Goal: Task Accomplishment & Management: Complete application form

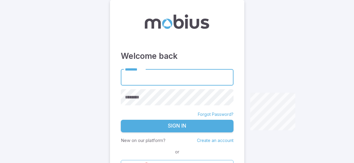
click at [218, 136] on form "******** ******** ******** Forgot Password? Sign In New on our platform? Create…" at bounding box center [177, 120] width 113 height 102
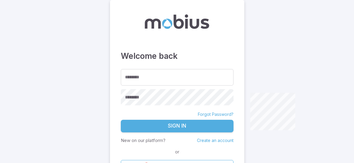
click at [218, 136] on form "******** ******** ******** Forgot Password? Sign In New on our platform? Create…" at bounding box center [177, 120] width 113 height 102
click at [209, 138] on p "Create an account" at bounding box center [215, 140] width 37 height 7
drag, startPoint x: 209, startPoint y: 138, endPoint x: 212, endPoint y: 140, distance: 3.5
click at [212, 140] on p "Create an account" at bounding box center [215, 140] width 37 height 7
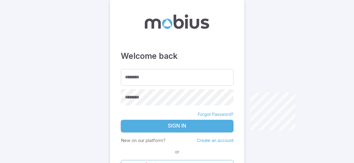
click at [214, 141] on link "Create an account" at bounding box center [215, 140] width 37 height 5
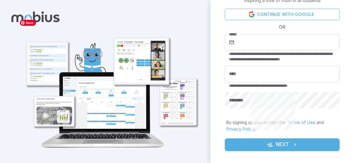
click at [196, 54] on img at bounding box center [110, 85] width 186 height 137
click at [261, 37] on input "*****" at bounding box center [288, 42] width 104 height 17
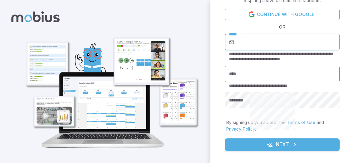
type input "**********"
click at [252, 76] on input "****" at bounding box center [282, 74] width 115 height 17
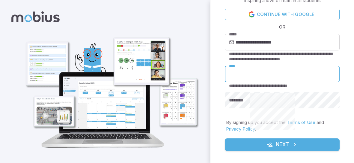
click at [252, 76] on input "****" at bounding box center [282, 74] width 115 height 17
type input "*****"
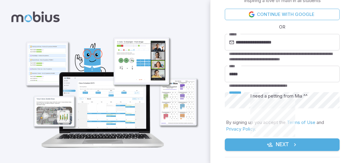
click at [308, 98] on div "I need a petting from Mia ^^" at bounding box center [279, 96] width 57 height 7
click at [292, 143] on icon "submit" at bounding box center [295, 145] width 6 height 6
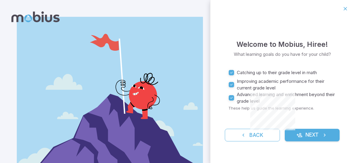
click at [299, 130] on button "Next" at bounding box center [312, 135] width 55 height 13
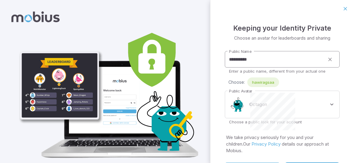
click at [265, 63] on input "**********" at bounding box center [275, 59] width 100 height 17
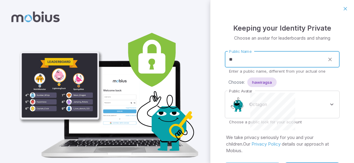
type input "*"
type input "*****"
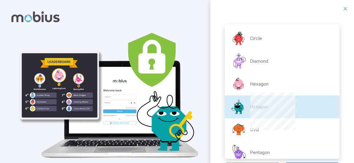
click at [334, 107] on body "**********" at bounding box center [177, 90] width 354 height 180
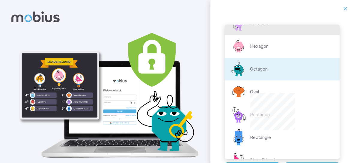
scroll to position [25, 0]
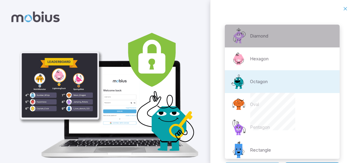
click at [271, 29] on li "Diamond" at bounding box center [282, 36] width 115 height 23
type input "**********"
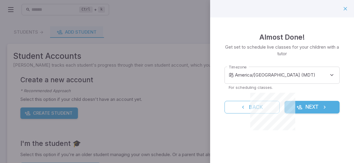
click at [313, 66] on div "**********" at bounding box center [282, 77] width 115 height 26
click at [329, 71] on body "**********" at bounding box center [177, 116] width 354 height 233
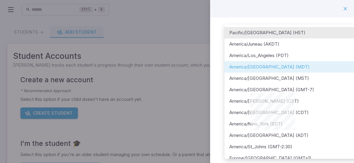
click at [269, 30] on li "Pacific/[GEOGRAPHIC_DATA] (HST)" at bounding box center [291, 32] width 133 height 11
type input "**********"
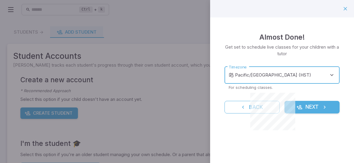
click at [330, 74] on body "**********" at bounding box center [177, 116] width 354 height 233
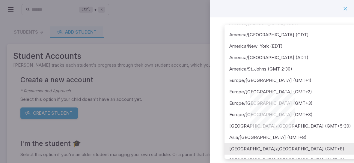
scroll to position [167, 0]
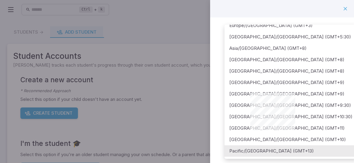
click at [346, 7] on div at bounding box center [177, 81] width 354 height 163
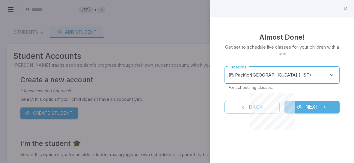
click at [311, 109] on button "Next" at bounding box center [312, 107] width 55 height 13
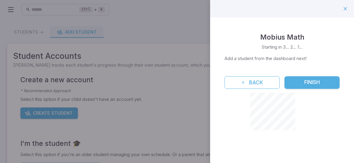
click at [316, 79] on button "Finish" at bounding box center [312, 82] width 55 height 13
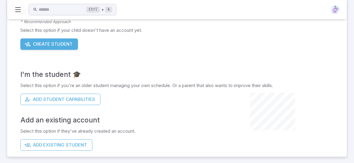
scroll to position [69, 0]
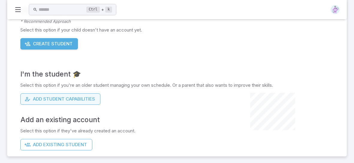
click at [96, 95] on button "Add Student Capabilities" at bounding box center [60, 98] width 80 height 11
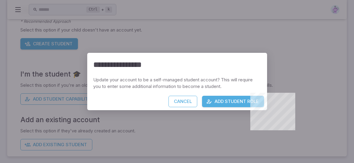
click at [314, 90] on div "**********" at bounding box center [177, 81] width 354 height 163
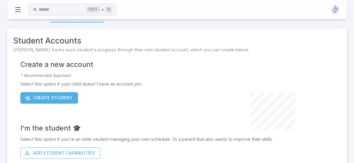
scroll to position [9, 0]
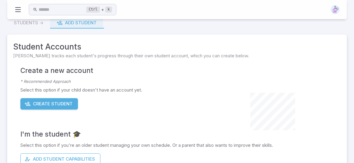
click at [57, 103] on button "Create Student" at bounding box center [49, 103] width 58 height 11
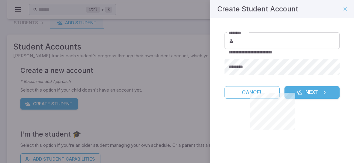
type input "**********"
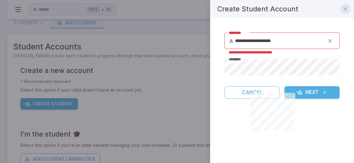
click at [345, 8] on icon "button" at bounding box center [346, 9] width 6 height 6
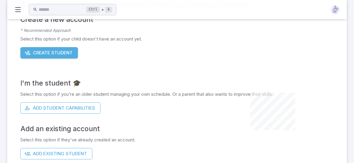
scroll to position [69, 0]
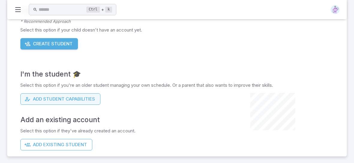
click at [34, 95] on button "Add Student Capabilities" at bounding box center [60, 98] width 80 height 11
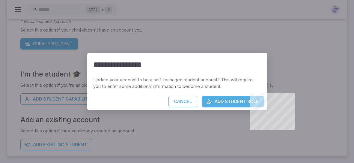
click at [232, 103] on button "Add Student Role" at bounding box center [233, 101] width 62 height 11
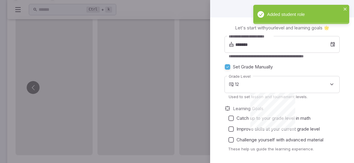
scroll to position [19, 0]
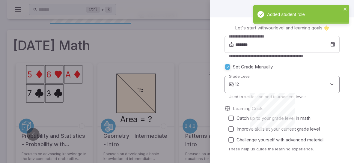
click at [320, 79] on body "Meow Meow Meow ^^ Save Home Curriculum Account Tutoring Schedule Class Live Cla…" at bounding box center [177, 145] width 354 height 328
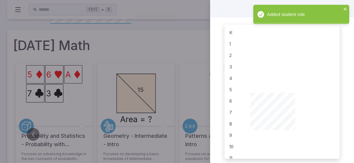
scroll to position [19, 0]
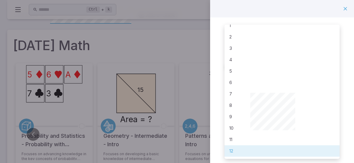
click at [239, 58] on li "4" at bounding box center [282, 59] width 115 height 11
type input "*"
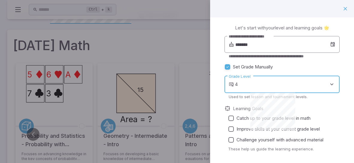
click at [283, 42] on input "*******" at bounding box center [283, 44] width 95 height 17
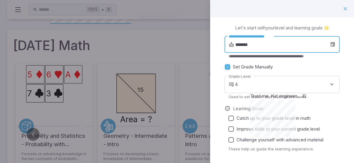
click at [257, 46] on input "*******" at bounding box center [283, 44] width 95 height 17
click at [257, 42] on input "*******" at bounding box center [283, 44] width 95 height 17
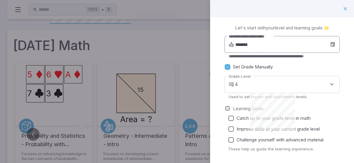
click at [252, 46] on input "*******" at bounding box center [283, 44] width 95 height 17
click at [277, 41] on input "*******" at bounding box center [283, 44] width 95 height 17
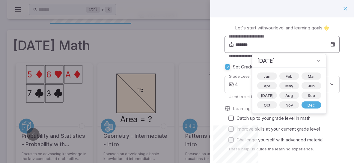
click at [334, 44] on icon at bounding box center [332, 44] width 5 height 6
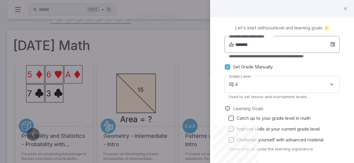
click at [332, 43] on icon at bounding box center [332, 44] width 5 height 6
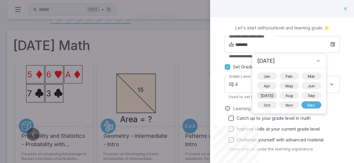
click at [263, 94] on span "[DATE]" at bounding box center [267, 95] width 20 height 6
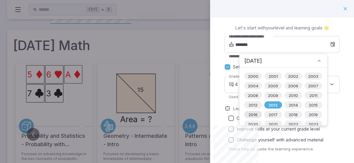
click at [252, 112] on span "2016" at bounding box center [253, 115] width 16 height 6
type input "*******"
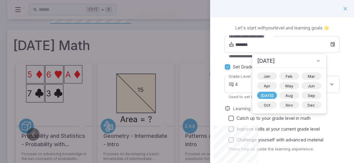
click at [316, 60] on icon at bounding box center [319, 61] width 6 height 6
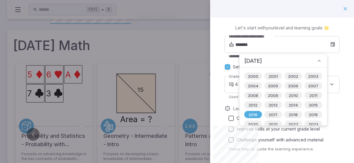
click at [317, 59] on icon at bounding box center [320, 61] width 6 height 6
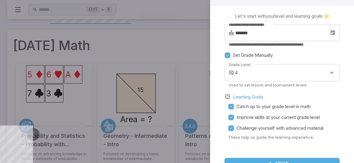
scroll to position [33, 0]
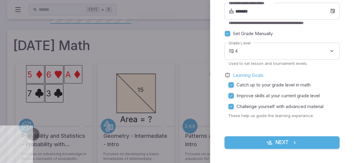
click at [332, 139] on button "Next" at bounding box center [282, 142] width 115 height 13
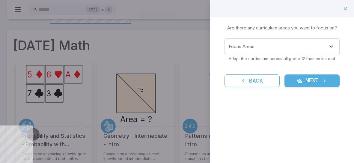
click at [323, 78] on icon "submit" at bounding box center [325, 81] width 6 height 6
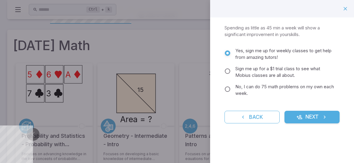
click at [323, 115] on icon "submit" at bounding box center [325, 117] width 6 height 6
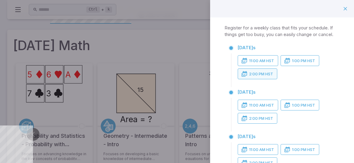
click at [265, 71] on button "2:00 PM HST" at bounding box center [258, 73] width 40 height 11
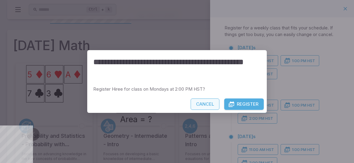
click at [209, 108] on button "Cancel" at bounding box center [205, 103] width 29 height 11
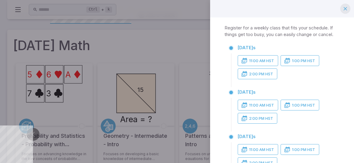
click at [341, 7] on button "button" at bounding box center [346, 9] width 10 height 10
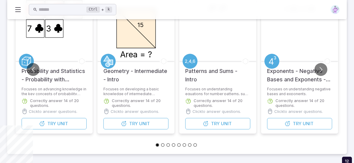
scroll to position [56, 0]
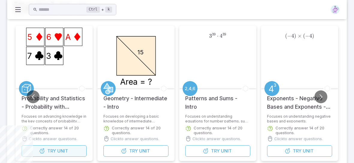
click at [77, 151] on button "Try Unit" at bounding box center [54, 150] width 65 height 11
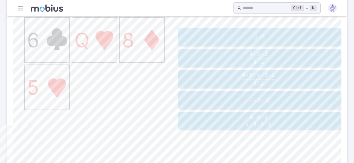
scroll to position [180, 0]
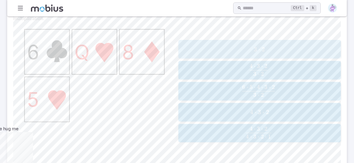
click at [264, 47] on span "2" at bounding box center [263, 50] width 3 height 8
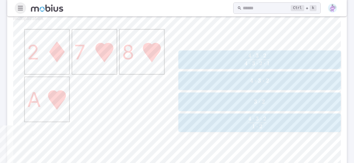
click at [17, 9] on icon "button" at bounding box center [20, 8] width 7 height 7
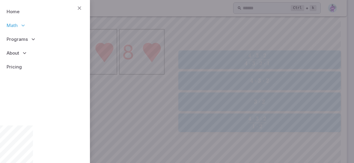
click at [13, 23] on span "Math" at bounding box center [12, 25] width 11 height 7
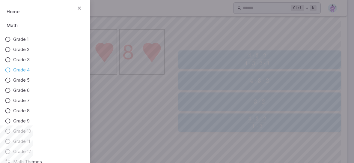
click at [8, 70] on icon at bounding box center [8, 70] width 6 height 6
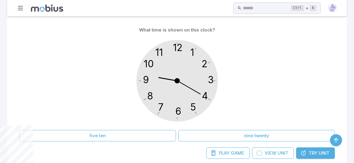
scroll to position [156, 0]
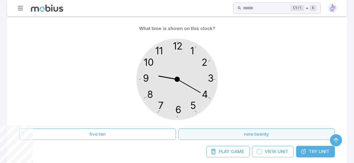
click at [227, 131] on button "nine twenty" at bounding box center [257, 133] width 157 height 11
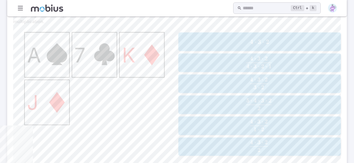
scroll to position [180, 0]
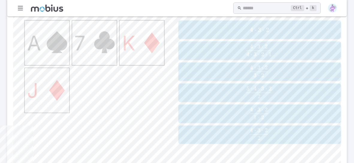
click at [261, 130] on span "4 ⋅ 3 ⋅ 2" at bounding box center [259, 130] width 18 height 7
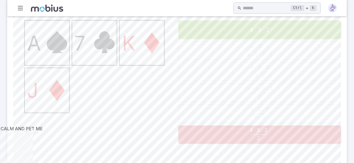
scroll to position [179, 0]
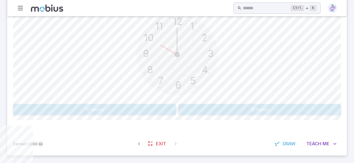
click at [109, 106] on button "10 hours" at bounding box center [94, 109] width 163 height 11
click at [128, 107] on button "5 hours" at bounding box center [94, 109] width 163 height 11
click at [248, 106] on button "8 hours" at bounding box center [260, 109] width 163 height 11
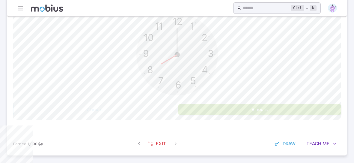
scroll to position [145, 0]
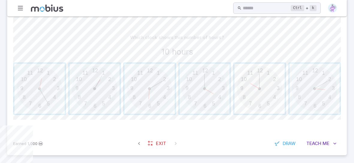
click at [254, 83] on span "button" at bounding box center [260, 89] width 50 height 50
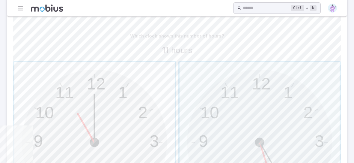
scroll to position [121, 0]
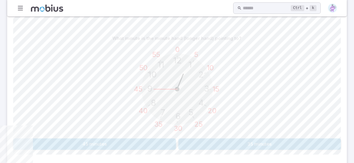
scroll to position [145, 0]
click at [102, 138] on button "45 minutes" at bounding box center [94, 142] width 163 height 11
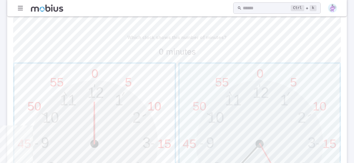
click at [88, 110] on span "button" at bounding box center [94, 144] width 161 height 161
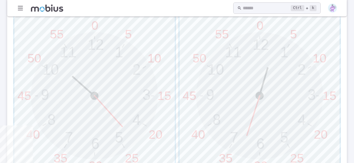
scroll to position [205, 0]
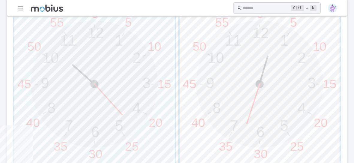
click at [247, 66] on span "button" at bounding box center [260, 84] width 161 height 161
click at [49, 92] on span "button" at bounding box center [94, 84] width 161 height 161
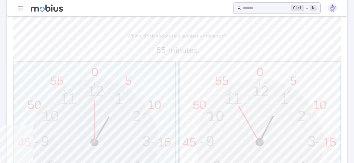
scroll to position [159, 0]
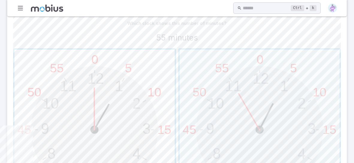
click at [97, 70] on span "button" at bounding box center [94, 130] width 161 height 161
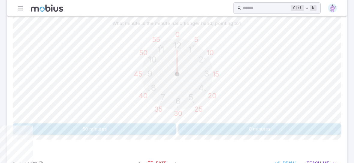
scroll to position [147, 0]
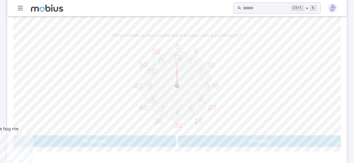
click at [134, 140] on button "50 minutes" at bounding box center [94, 140] width 163 height 11
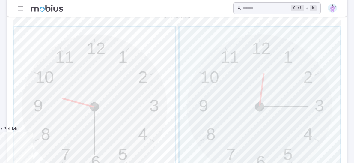
scroll to position [183, 0]
click at [56, 67] on span "button" at bounding box center [94, 106] width 161 height 161
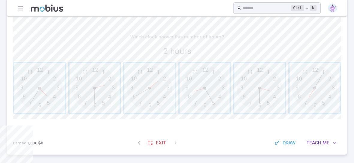
scroll to position [145, 0]
click at [149, 89] on span "button" at bounding box center [150, 89] width 50 height 50
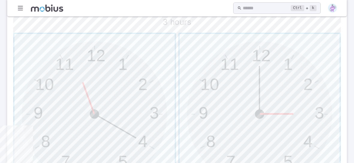
scroll to position [181, 0]
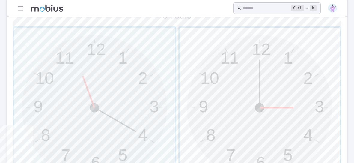
click at [293, 62] on span "button" at bounding box center [260, 108] width 161 height 161
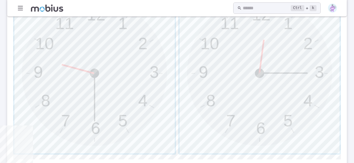
scroll to position [217, 0]
click at [75, 52] on span "button" at bounding box center [94, 72] width 161 height 161
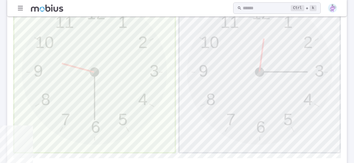
scroll to position [145, 0]
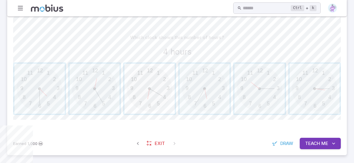
click at [136, 94] on span "button" at bounding box center [150, 89] width 50 height 50
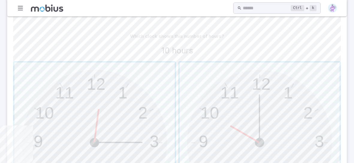
scroll to position [169, 0]
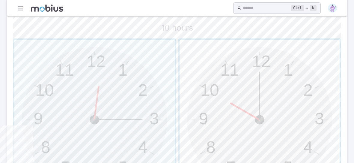
click at [222, 83] on span "button" at bounding box center [260, 120] width 161 height 161
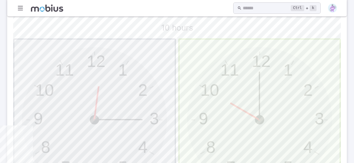
scroll to position [145, 0]
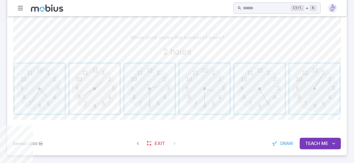
click at [84, 83] on span "button" at bounding box center [95, 89] width 50 height 50
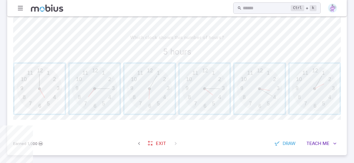
click at [51, 86] on span "button" at bounding box center [39, 89] width 50 height 50
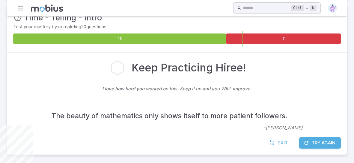
scroll to position [92, 0]
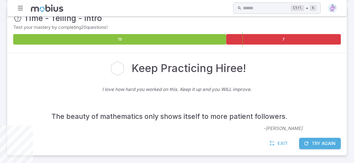
click at [311, 146] on button "Try Again" at bounding box center [320, 143] width 42 height 11
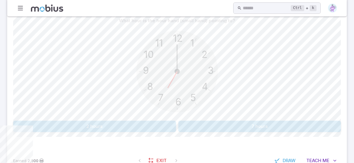
scroll to position [179, 0]
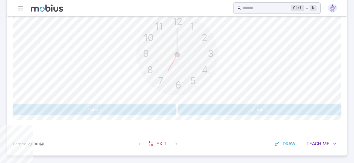
click at [272, 106] on button "7 hours" at bounding box center [260, 109] width 163 height 11
click at [272, 106] on button "10 hours" at bounding box center [260, 109] width 163 height 11
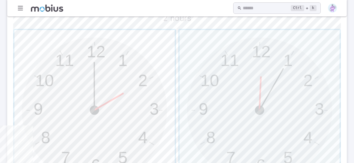
click at [112, 97] on span "button" at bounding box center [94, 110] width 161 height 161
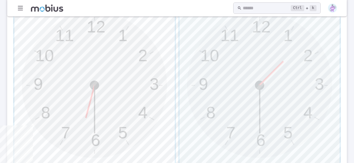
scroll to position [203, 0]
click at [79, 100] on span "button" at bounding box center [94, 86] width 161 height 161
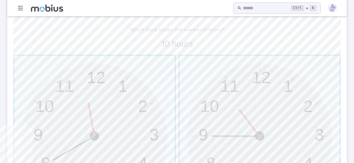
scroll to position [179, 0]
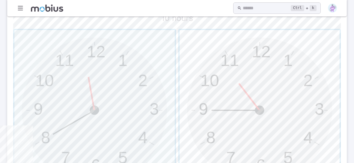
click at [211, 86] on span "button" at bounding box center [260, 110] width 161 height 161
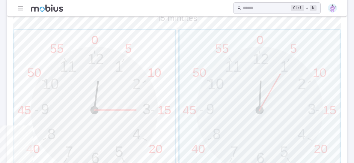
click at [132, 122] on span "button" at bounding box center [94, 110] width 161 height 161
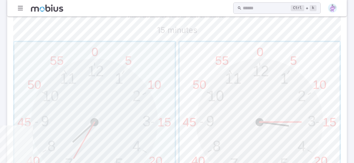
click at [268, 139] on span "button" at bounding box center [260, 122] width 161 height 161
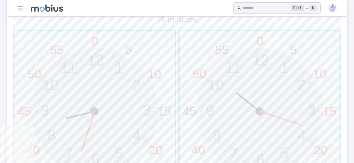
scroll to position [179, 0]
click at [255, 81] on span "button" at bounding box center [260, 110] width 161 height 161
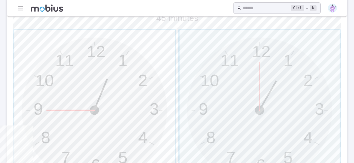
click at [48, 111] on span "button" at bounding box center [94, 110] width 161 height 161
click at [248, 119] on span "button" at bounding box center [260, 110] width 161 height 161
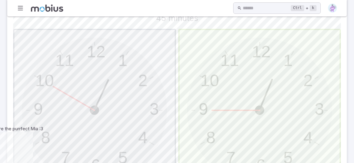
scroll to position [145, 0]
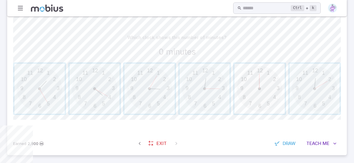
click at [275, 103] on span "button" at bounding box center [260, 89] width 50 height 50
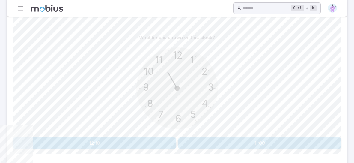
click at [273, 143] on button "11:00" at bounding box center [260, 142] width 163 height 11
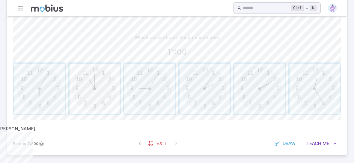
click at [93, 78] on span "button" at bounding box center [95, 89] width 50 height 50
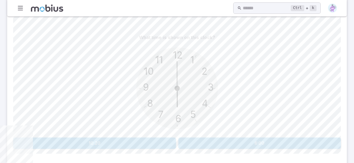
click at [221, 140] on button "6:00" at bounding box center [260, 142] width 163 height 11
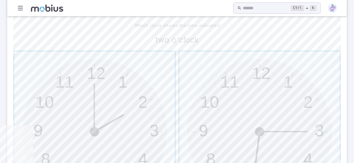
scroll to position [169, 0]
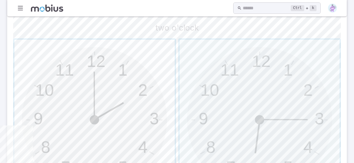
click at [78, 87] on span "button" at bounding box center [94, 120] width 161 height 161
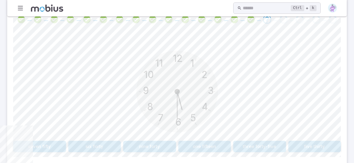
scroll to position [137, 0]
click at [315, 141] on button "five thirty" at bounding box center [315, 145] width 53 height 11
click at [144, 145] on button "five forty" at bounding box center [149, 145] width 53 height 11
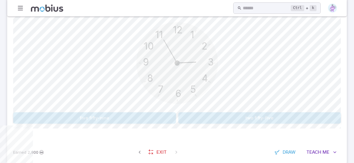
scroll to position [173, 0]
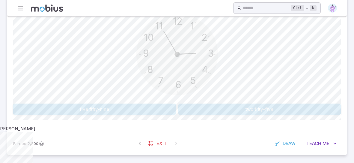
click at [257, 75] on div "12 6 3 9 1 2 11 10 5 4 7 8" at bounding box center [177, 55] width 328 height 92
click at [271, 105] on button "two fifty-five" at bounding box center [260, 109] width 163 height 11
